Goal: Transaction & Acquisition: Purchase product/service

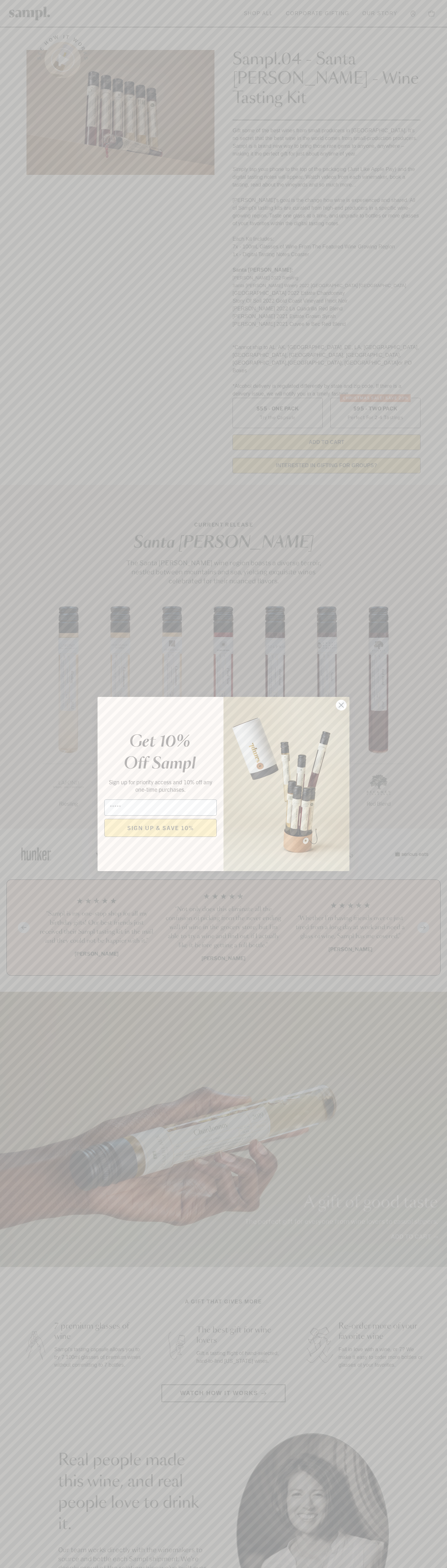
click at [341, 705] on icon "Close dialog" at bounding box center [341, 705] width 4 height 4
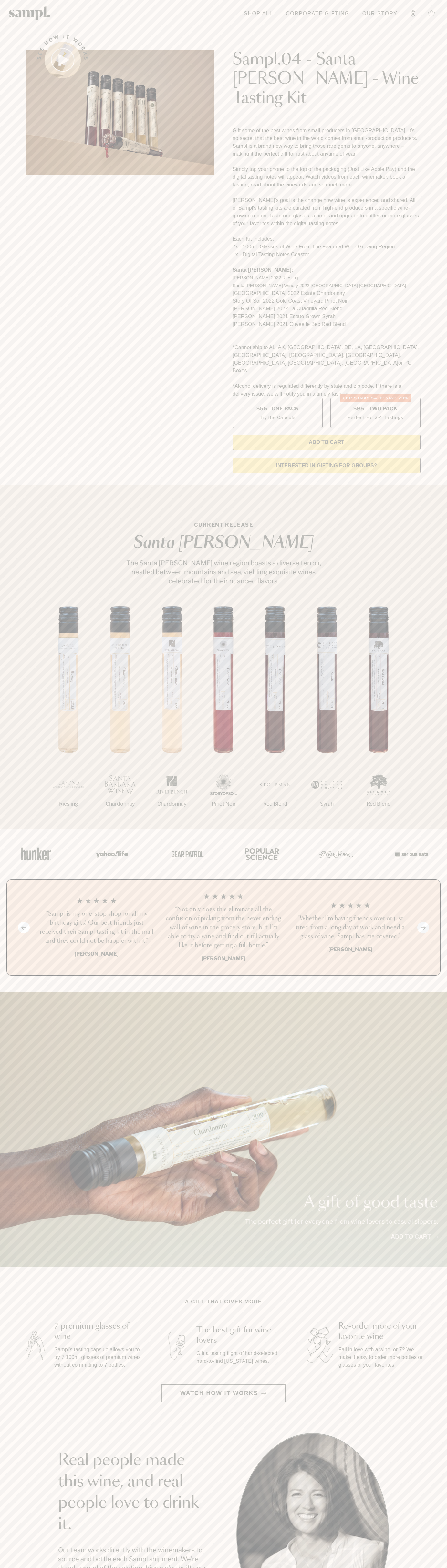
click at [447, 32] on html "Skip to main content Toggle navigation menu Shop All Corporate Gifting Our Stor…" at bounding box center [224, 1304] width 447 height 2608
click at [428, 101] on section "See how it works Sampl.04 - Santa Barbara - Wine Tasting Kit Gift some of the b…" at bounding box center [224, 252] width 447 height 453
click at [406, 1567] on html "Skip to main content Toggle navigation menu Shop All Corporate Gifting Our Stor…" at bounding box center [224, 1304] width 447 height 2608
click at [23, 1567] on html "Skip to main content Toggle navigation menu Shop All Corporate Gifting Our Stor…" at bounding box center [224, 1304] width 447 height 2608
click at [375, 398] on label "Christmas SALE! Save 20% $95 - Two Pack Perfect For 2-4 Tastings" at bounding box center [375, 413] width 90 height 30
